Goal: Transaction & Acquisition: Purchase product/service

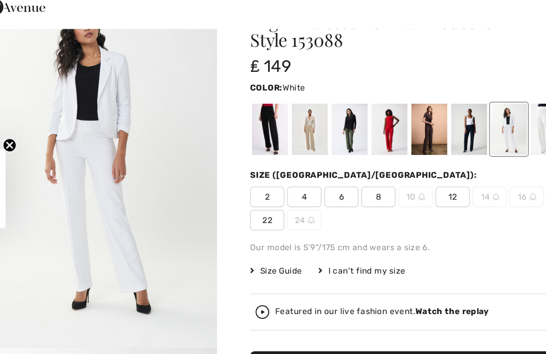
scroll to position [21, 0]
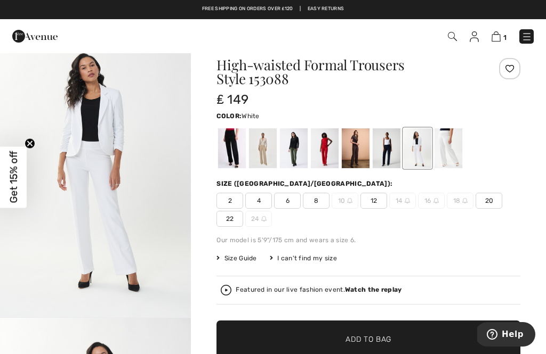
click at [5, 180] on span "Get 15% off" at bounding box center [13, 177] width 27 height 61
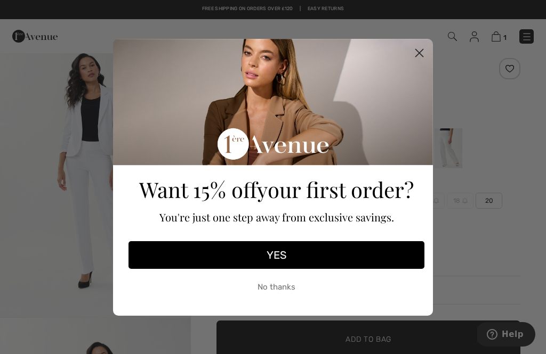
click at [291, 255] on button "YES" at bounding box center [276, 255] width 296 height 28
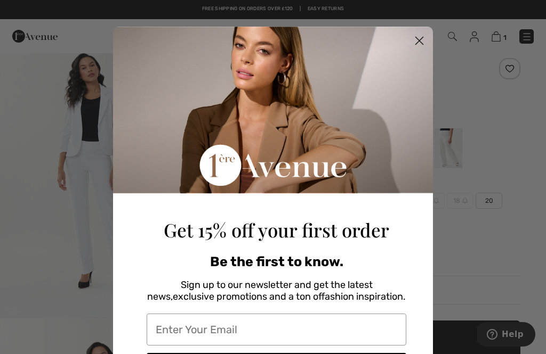
click at [404, 269] on div "Be the first to know." at bounding box center [277, 261] width 260 height 15
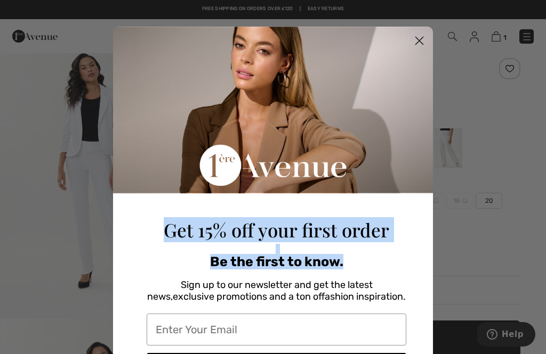
click at [336, 329] on input "Enter Your Email" at bounding box center [277, 330] width 260 height 32
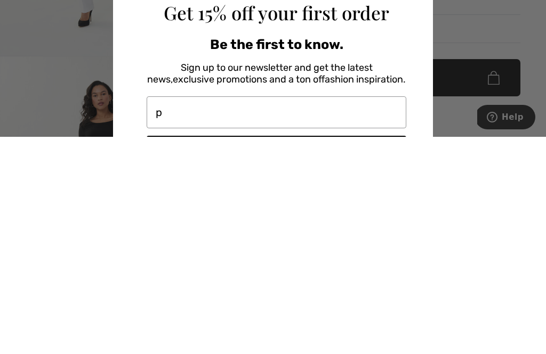
type input "pmcaspiers@aol.com"
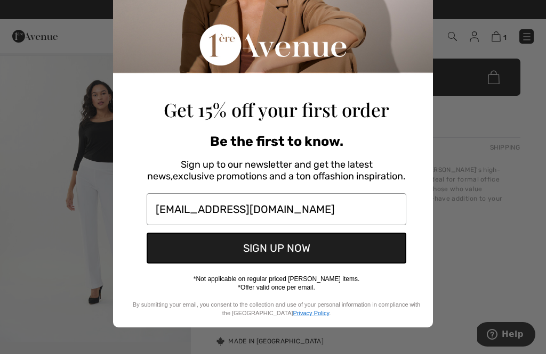
scroll to position [124, 0]
click at [300, 248] on button "SIGN UP NOW" at bounding box center [277, 248] width 260 height 31
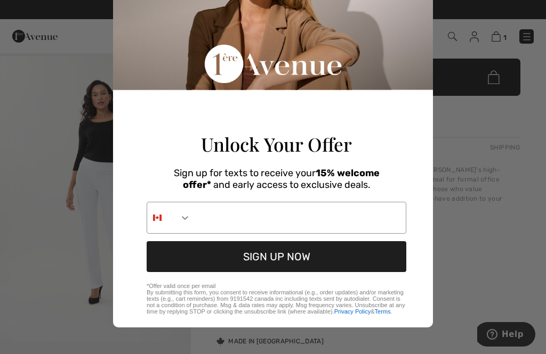
scroll to position [76, 0]
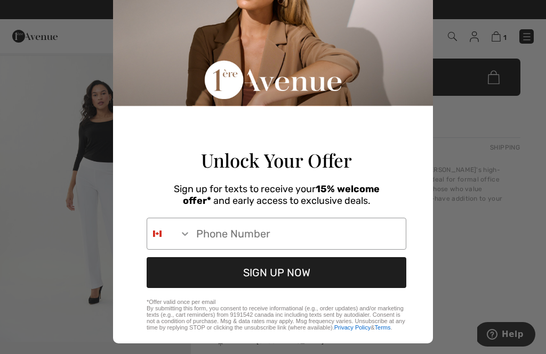
click at [286, 248] on input "Phone Number" at bounding box center [298, 233] width 215 height 31
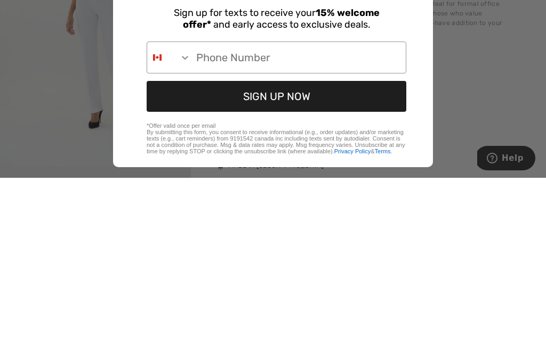
click at [184, 229] on icon "Search Countries" at bounding box center [185, 234] width 11 height 11
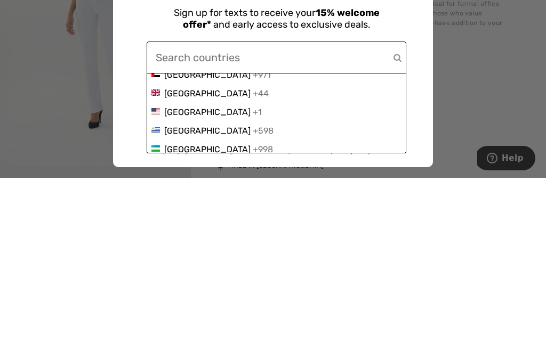
scroll to position [4128, 0]
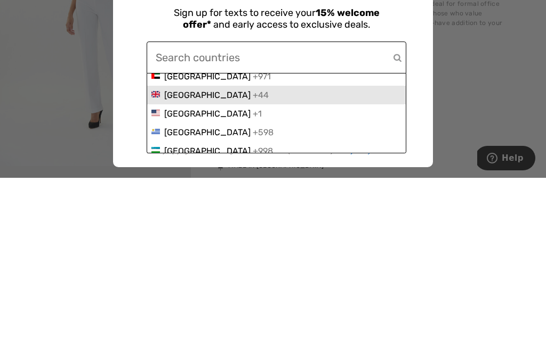
click at [253, 266] on div "+44" at bounding box center [261, 271] width 16 height 10
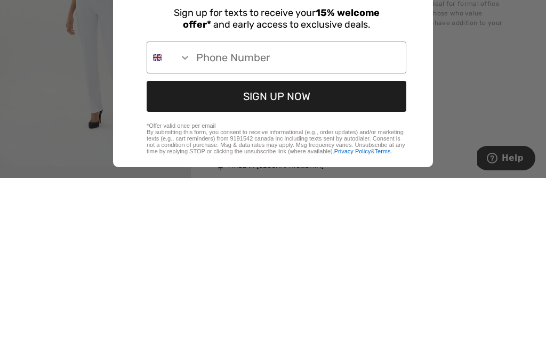
scroll to position [459, 0]
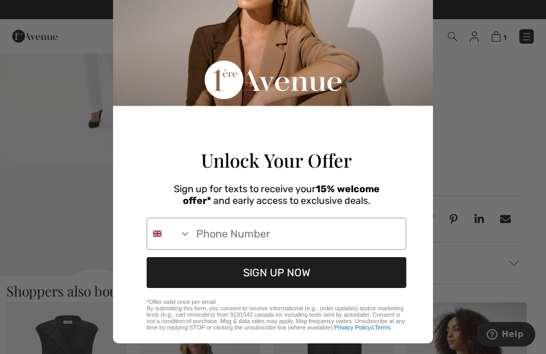
click at [197, 249] on input "Phone Number" at bounding box center [298, 233] width 215 height 31
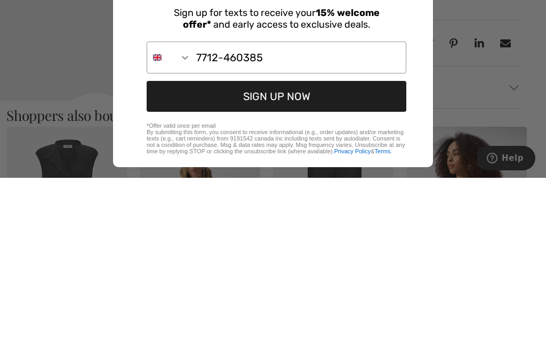
type input "7712-460385"
click at [299, 257] on button "SIGN UP NOW" at bounding box center [277, 272] width 260 height 31
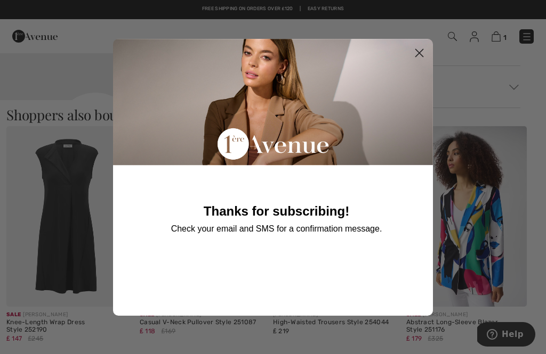
scroll to position [0, 0]
click at [419, 54] on circle "Close dialog" at bounding box center [419, 53] width 18 height 18
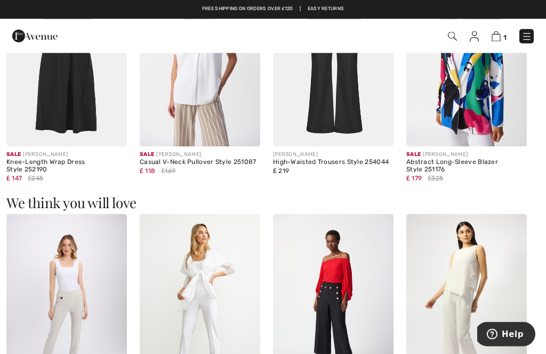
scroll to position [797, 0]
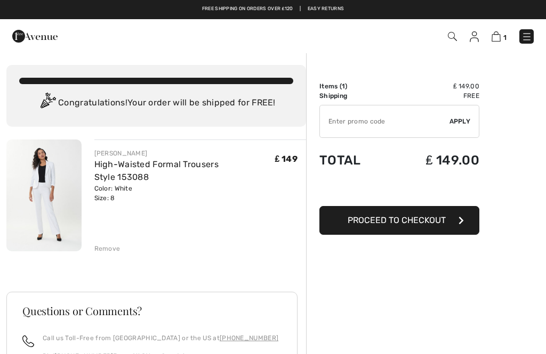
click at [372, 124] on input "TEXT" at bounding box center [384, 122] width 129 height 32
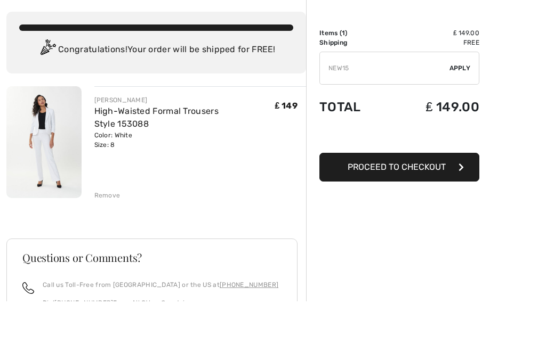
scroll to position [53, 0]
type input "NEW15"
click at [461, 69] on span "Apply" at bounding box center [459, 68] width 21 height 10
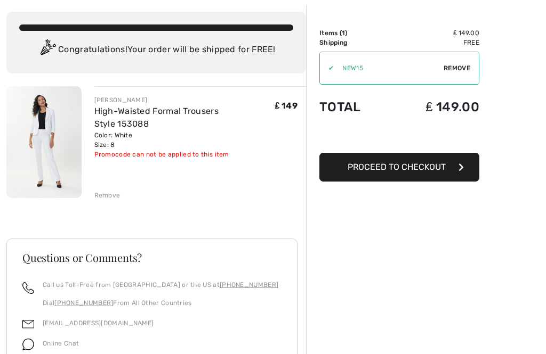
click at [430, 168] on span "Proceed to Checkout" at bounding box center [396, 167] width 98 height 10
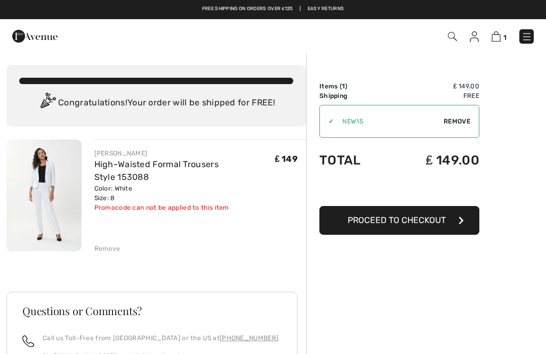
click at [458, 117] on span "Remove" at bounding box center [456, 122] width 27 height 10
click at [379, 114] on input "TEXT" at bounding box center [384, 122] width 129 height 32
type input "FLASH15"
click at [464, 125] on span "Apply" at bounding box center [459, 122] width 21 height 10
